Goal: Use online tool/utility: Utilize a website feature to perform a specific function

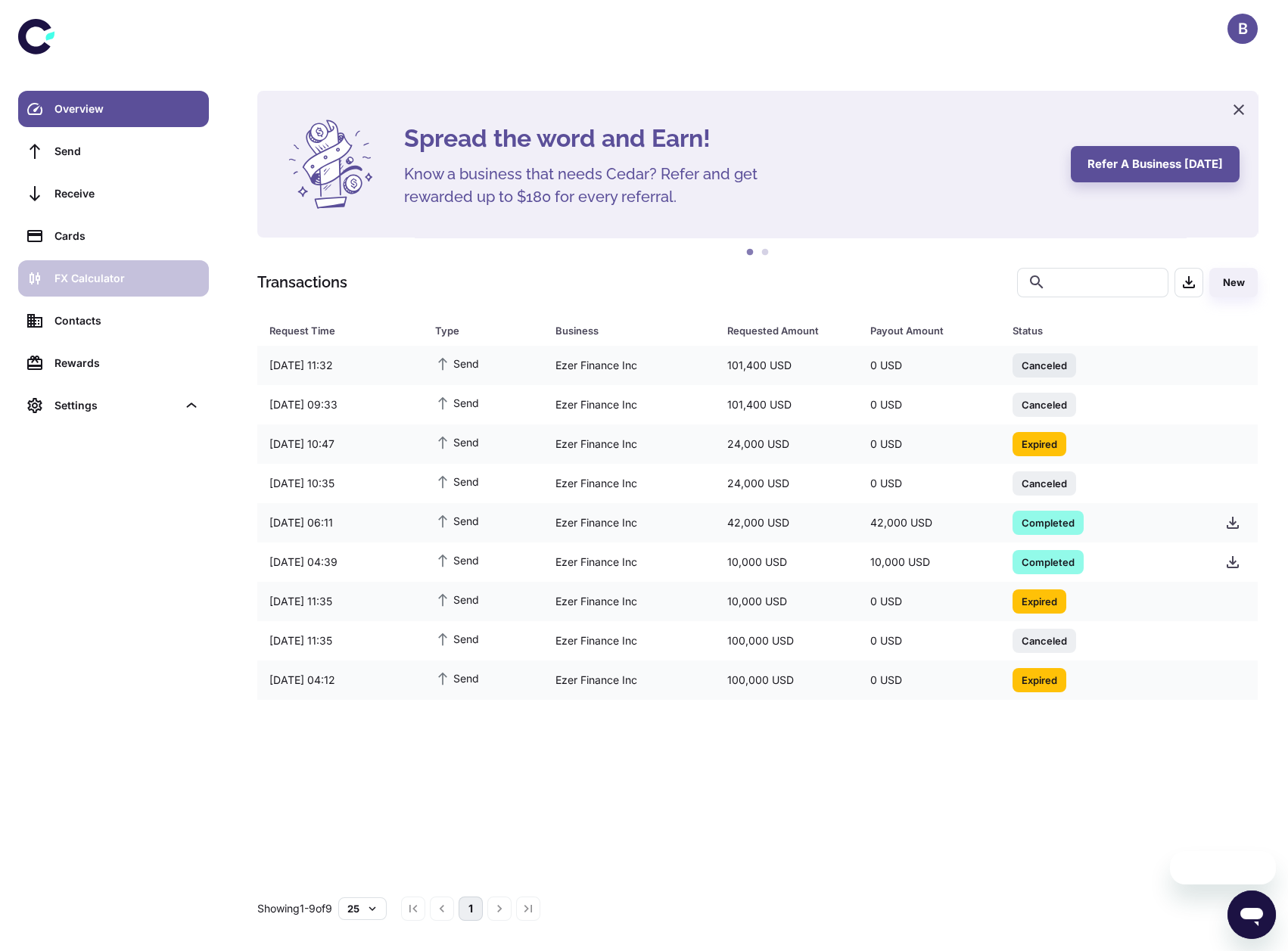
click at [130, 282] on div "FX Calculator" at bounding box center [127, 278] width 146 height 16
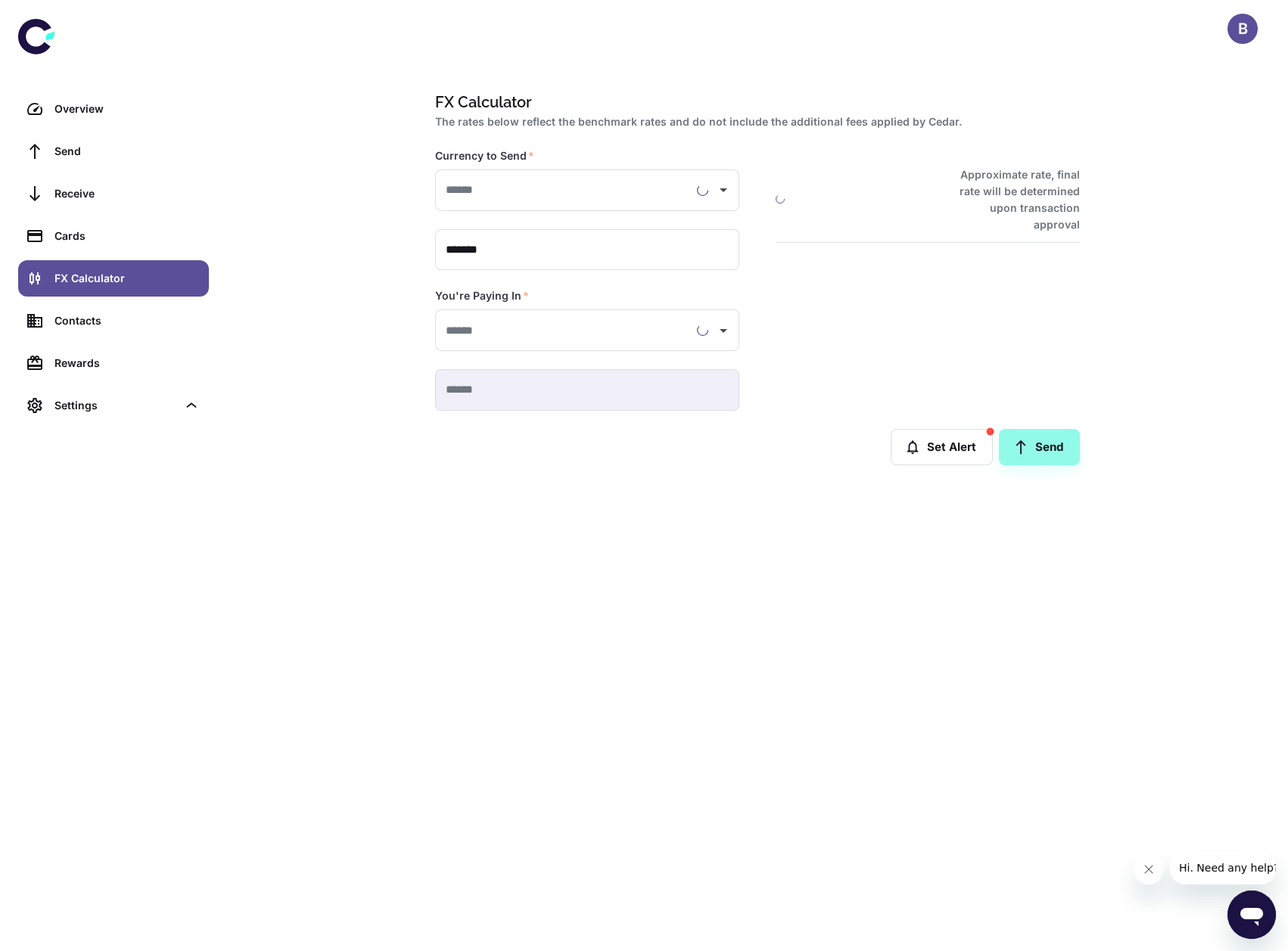
type input "**********"
